Goal: Task Accomplishment & Management: Complete application form

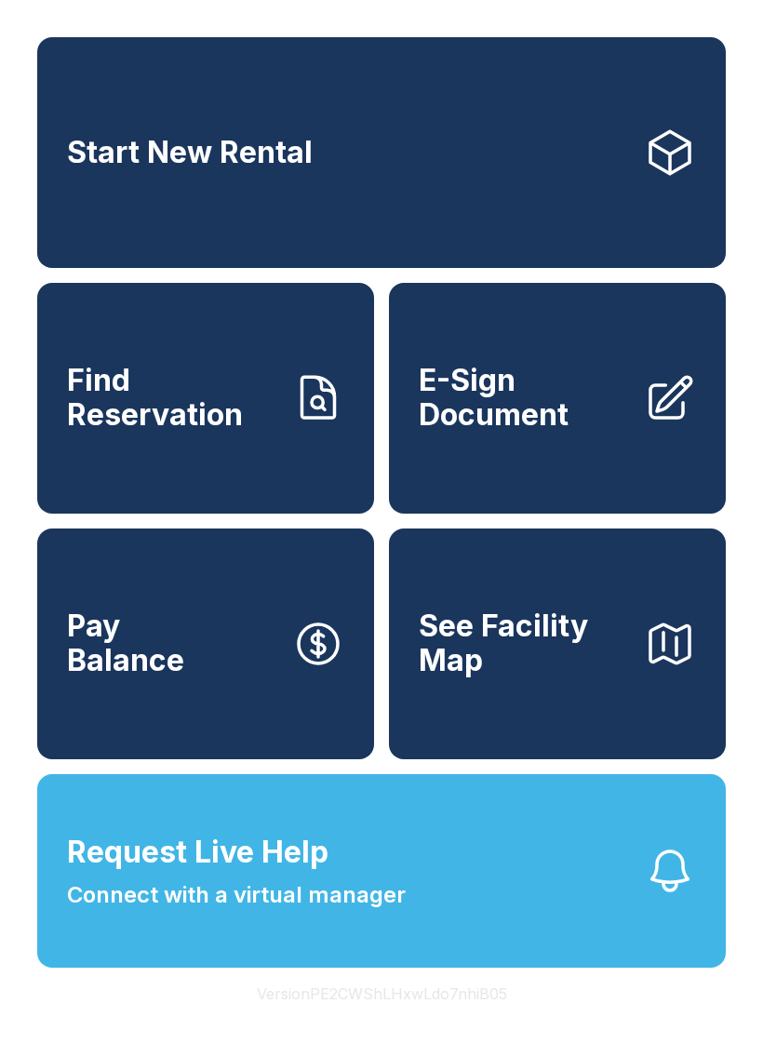
click at [561, 432] on span "E-Sign Document" at bounding box center [524, 398] width 210 height 68
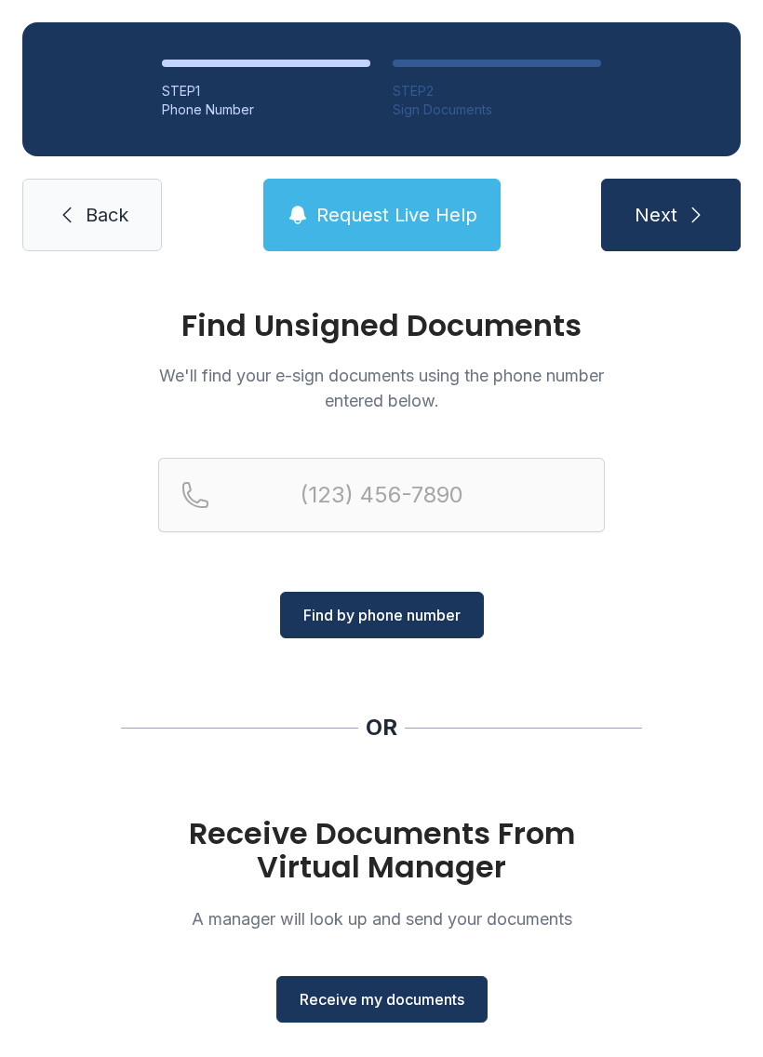
click at [421, 1010] on span "Receive my documents" at bounding box center [382, 1000] width 165 height 22
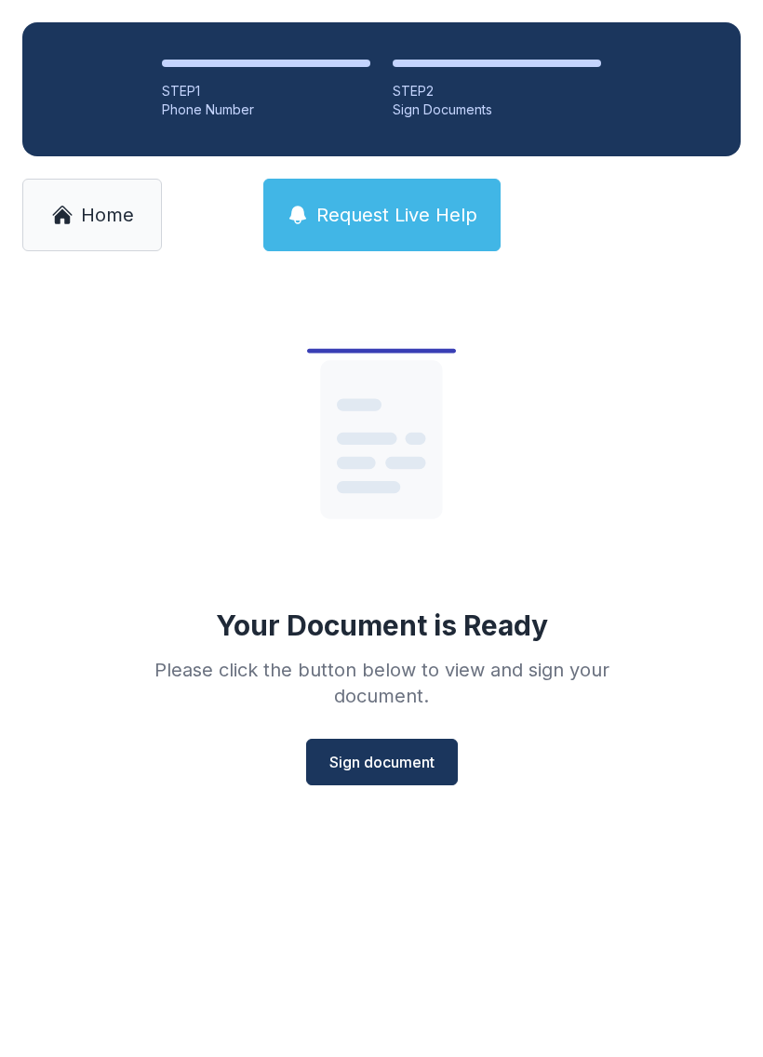
click at [416, 761] on span "Sign document" at bounding box center [382, 762] width 105 height 22
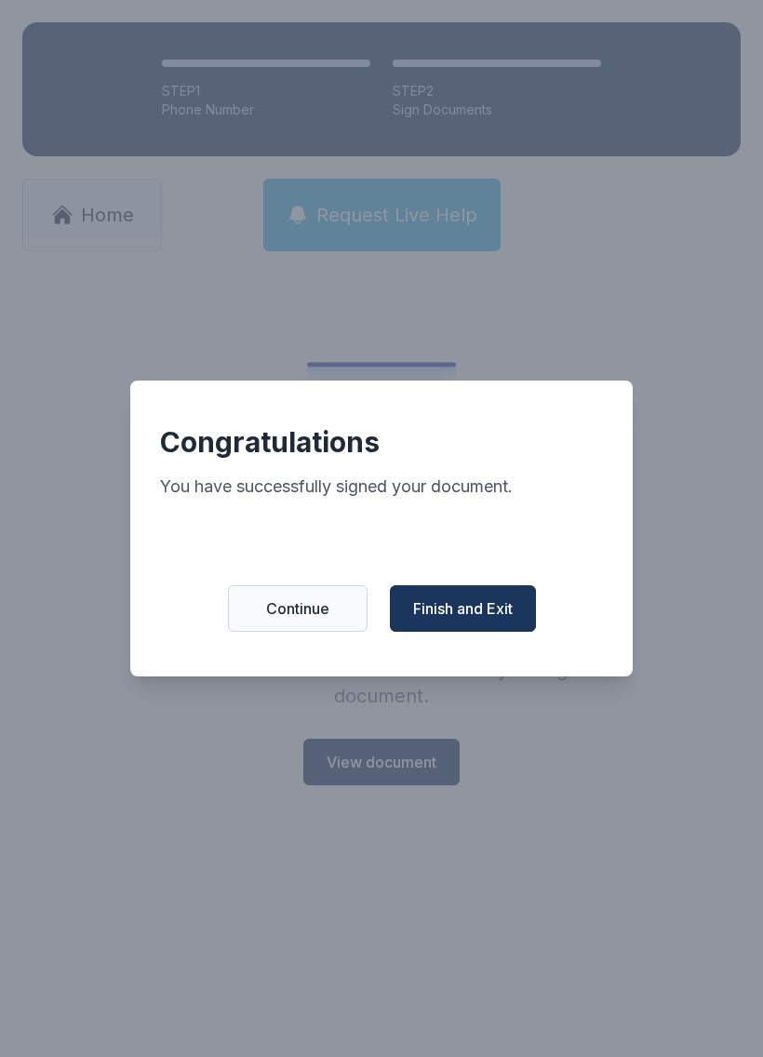
click at [515, 626] on button "Finish and Exit" at bounding box center [463, 608] width 146 height 47
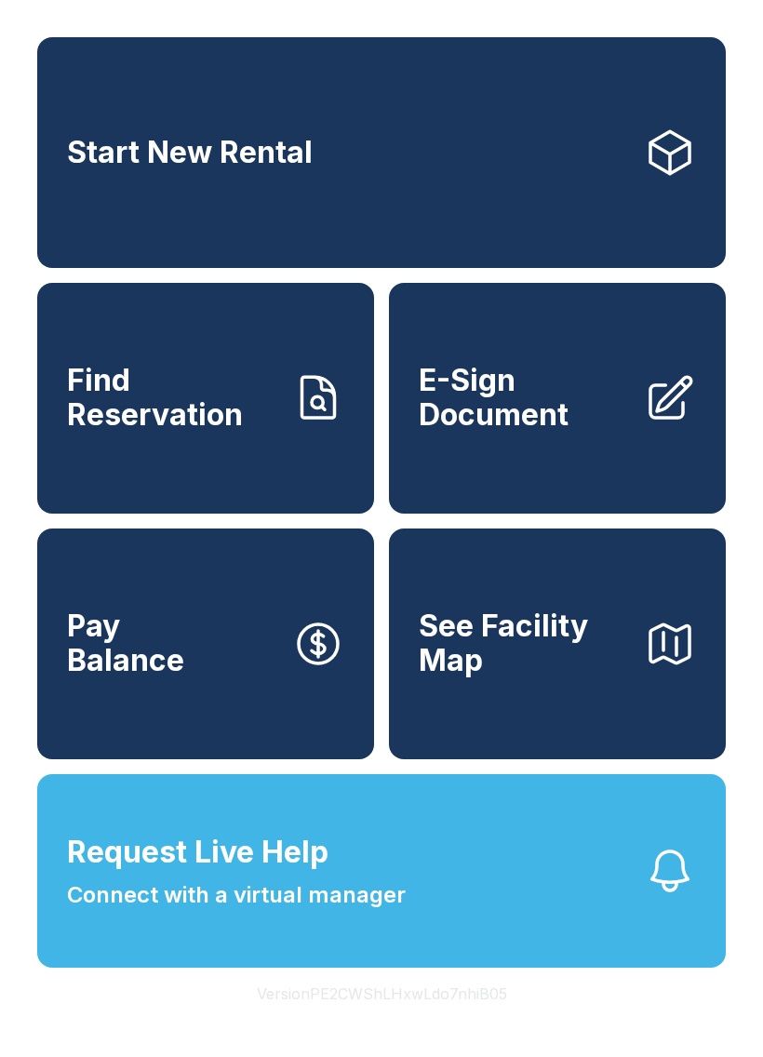
click at [609, 400] on span "E-Sign Document" at bounding box center [524, 398] width 210 height 68
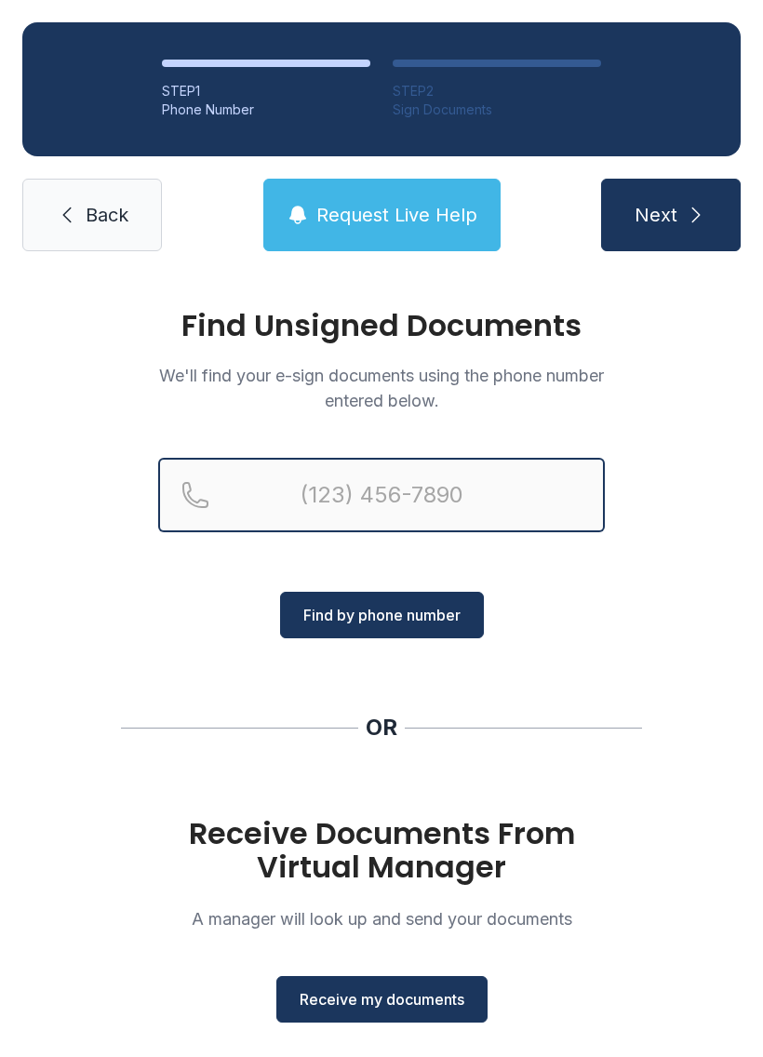
click at [356, 471] on input "Reservation phone number" at bounding box center [381, 495] width 447 height 74
type input "[PHONE_NUMBER]"
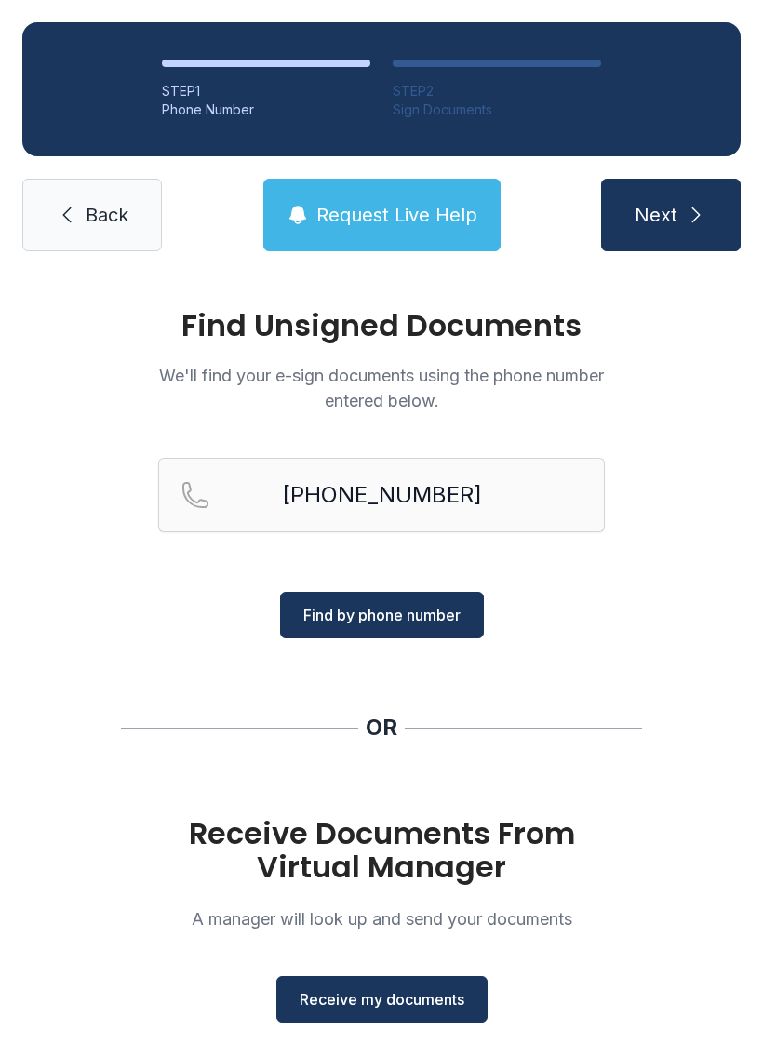
click at [713, 663] on div "Find Unsigned Documents We'll find your e-sign documents using the phone number…" at bounding box center [381, 686] width 763 height 824
click at [405, 997] on span "Receive my documents" at bounding box center [382, 1000] width 165 height 22
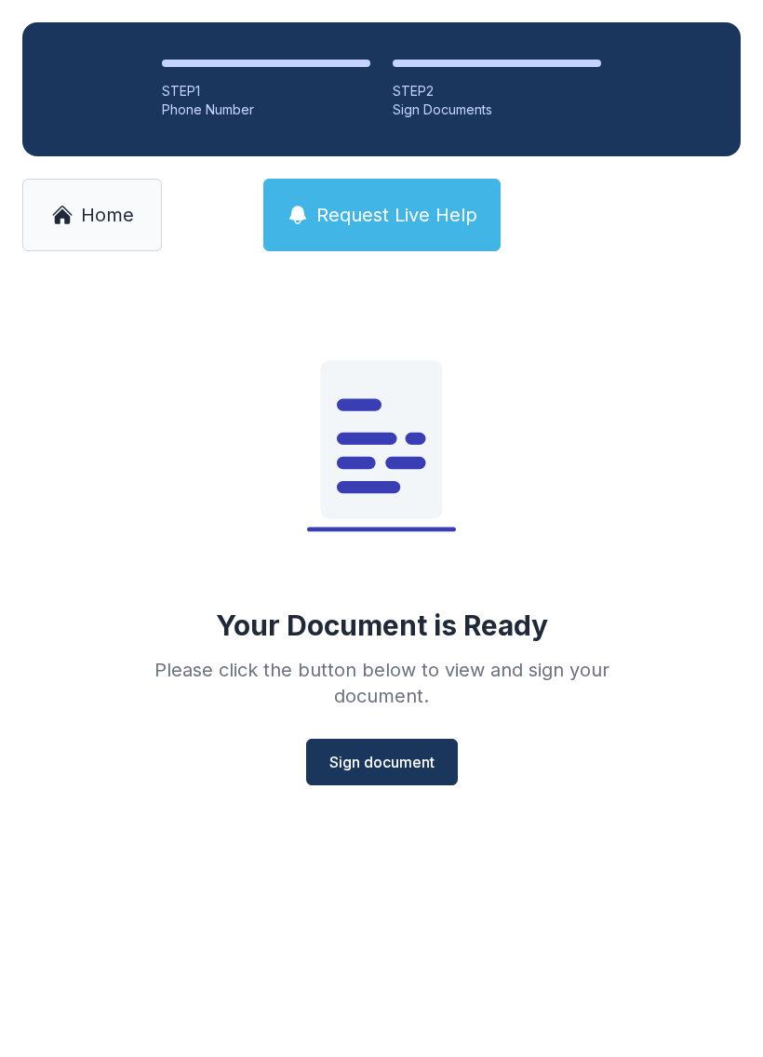
click at [398, 783] on button "Sign document" at bounding box center [382, 762] width 152 height 47
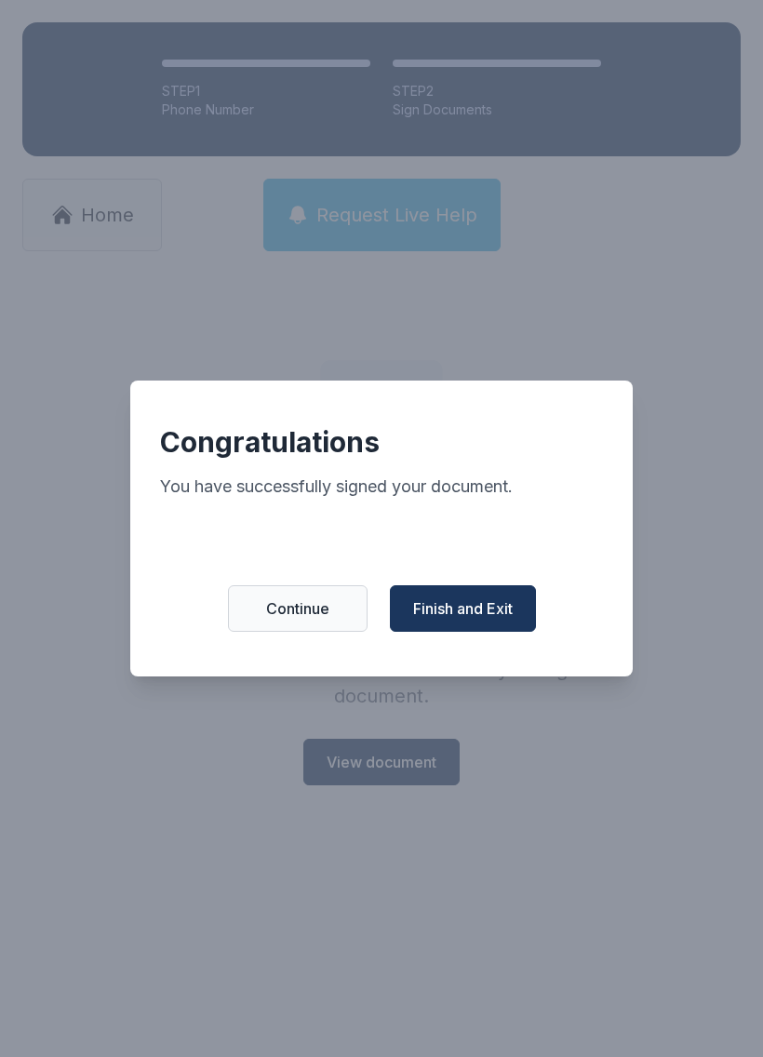
click at [489, 573] on div "Congratulations You have successfully signed your document. Continue Finish and…" at bounding box center [381, 529] width 503 height 296
click at [488, 572] on div "Congratulations You have successfully signed your document. Continue Finish and…" at bounding box center [381, 529] width 503 height 296
click at [451, 615] on span "Finish and Exit" at bounding box center [463, 609] width 100 height 22
